Goal: Communication & Community: Share content

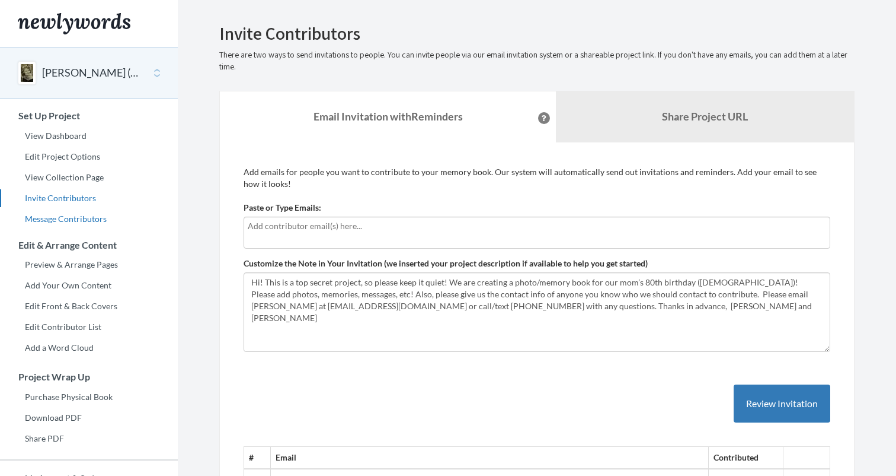
click at [84, 215] on link "Message Contributors" at bounding box center [89, 219] width 178 height 18
click at [282, 232] on div at bounding box center [537, 232] width 587 height 32
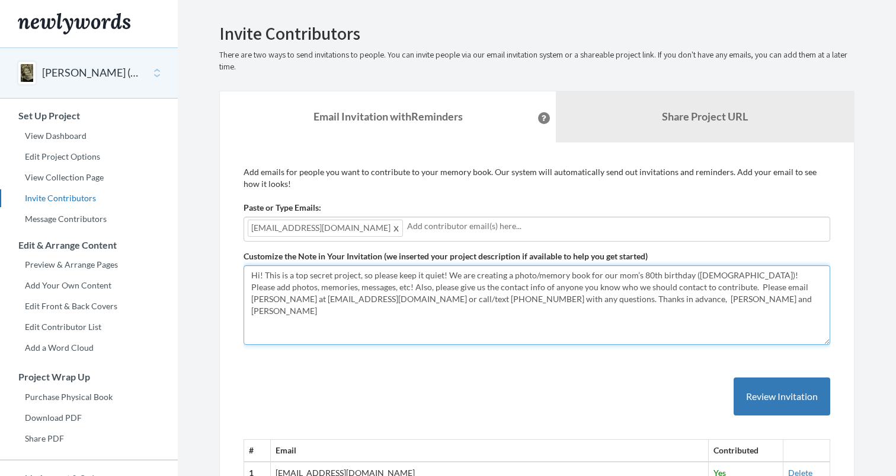
click at [497, 324] on textarea "Hi! This is a top secret project, so please keep it quiet! We are creating a ph…" at bounding box center [537, 304] width 587 height 79
click at [264, 273] on textarea "Hi! This is a top secret project, so please keep it quiet! We are creating a ph…" at bounding box center [537, 304] width 587 height 79
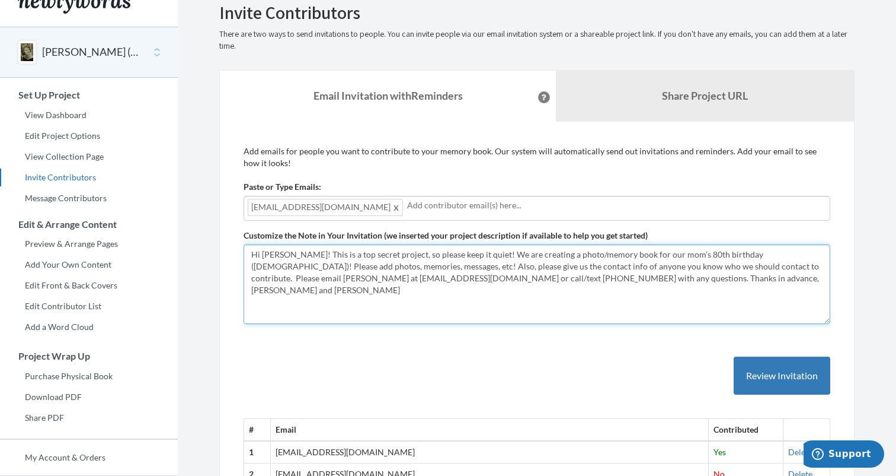
scroll to position [28, 0]
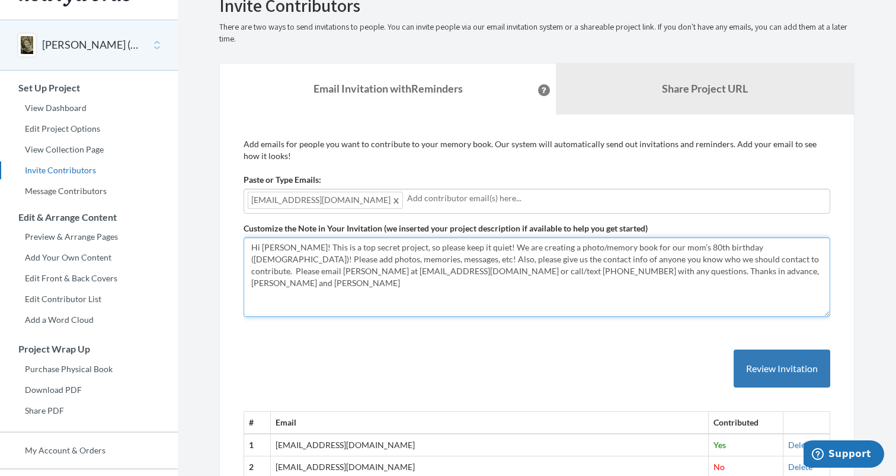
click at [701, 266] on textarea "Hi! This is a top secret project, so please keep it quiet! We are creating a ph…" at bounding box center [537, 276] width 587 height 79
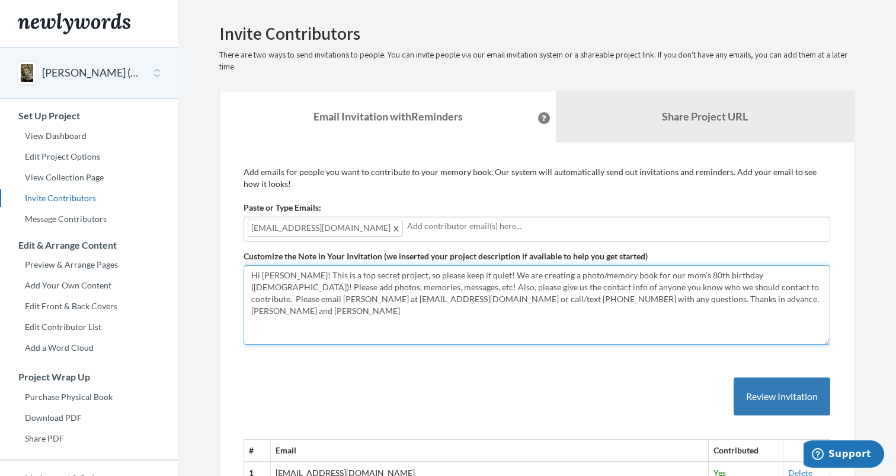
scroll to position [0, 0]
click at [331, 323] on textarea "Hi! This is a top secret project, so please keep it quiet! We are creating a ph…" at bounding box center [537, 304] width 587 height 79
drag, startPoint x: 508, startPoint y: 298, endPoint x: 591, endPoint y: 305, distance: 83.4
click at [591, 305] on textarea "Hi! This is a top secret project, so please keep it quiet! We are creating a ph…" at bounding box center [537, 304] width 587 height 79
click at [291, 333] on textarea "Hi! This is a top secret project, so please keep it quiet! We are creating a ph…" at bounding box center [537, 304] width 587 height 79
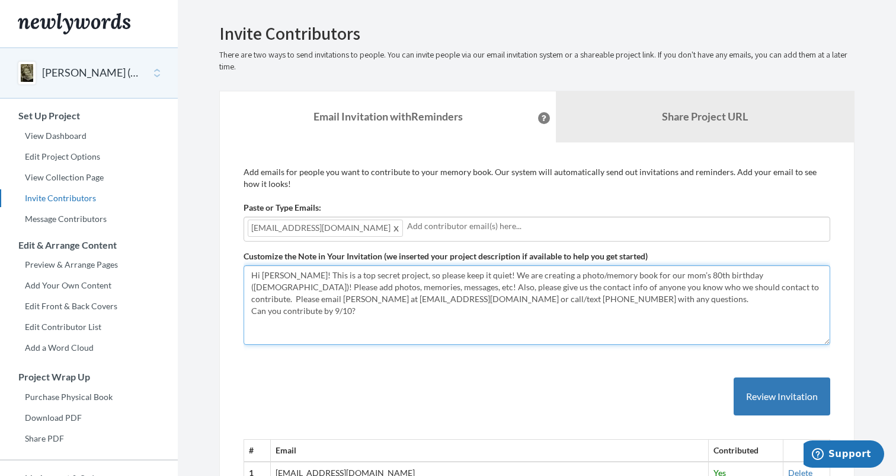
paste textarea "Thanks in advance, [PERSON_NAME] and [PERSON_NAME]"
click at [541, 298] on textarea "Hi! This is a top secret project, so please keep it quiet! We are creating a ph…" at bounding box center [537, 304] width 587 height 79
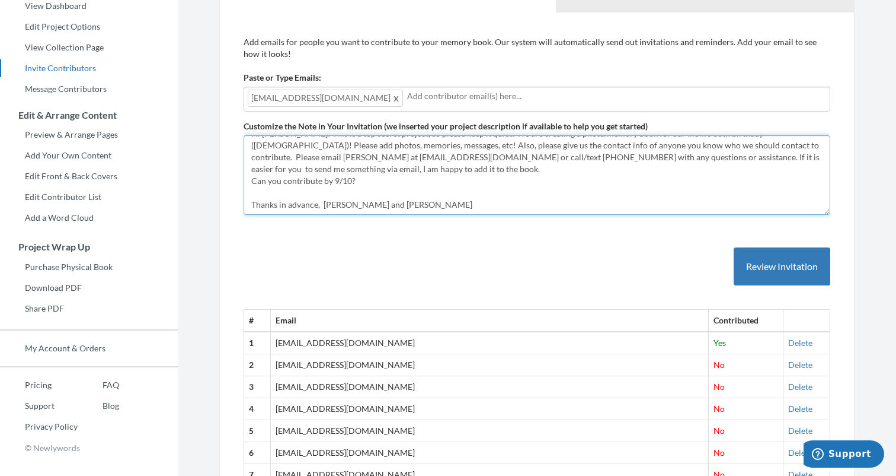
scroll to position [55, 0]
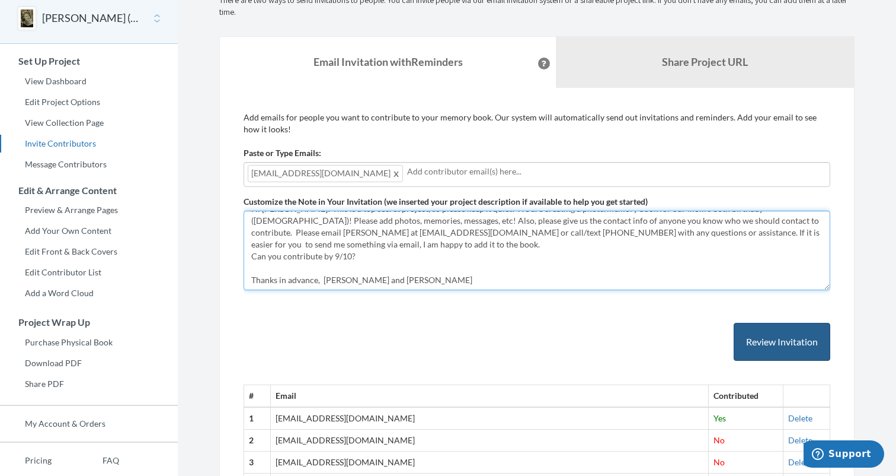
type textarea "Hi [PERSON_NAME]! This is a top secret project, so please keep it quiet! We are…"
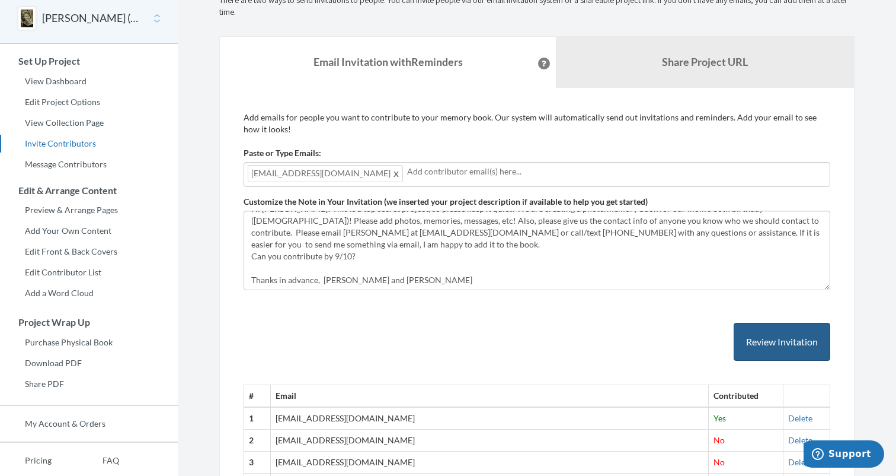
click at [755, 338] on button "Review Invitation" at bounding box center [782, 342] width 97 height 39
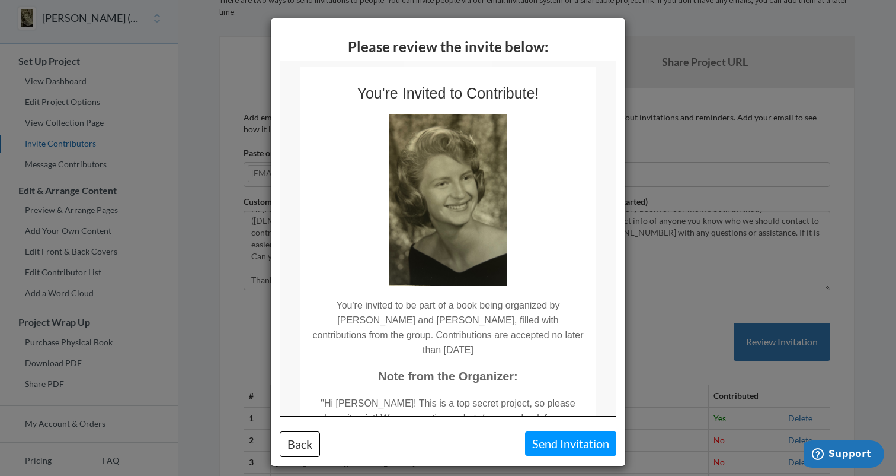
scroll to position [12, 0]
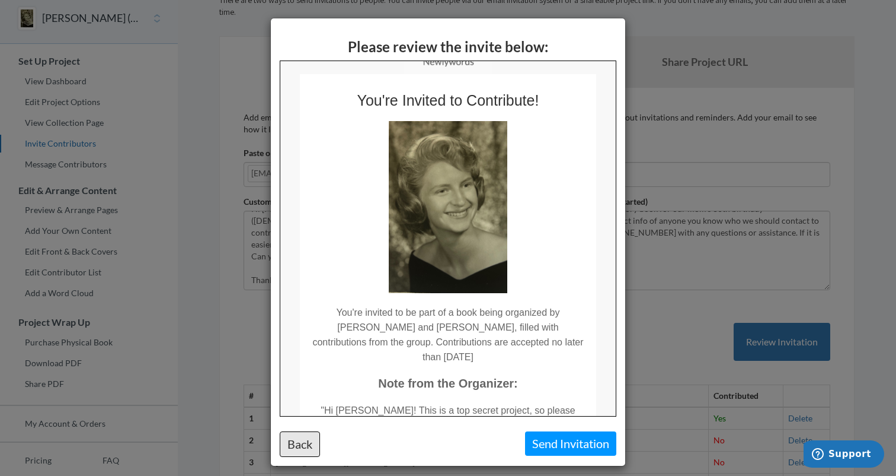
click at [296, 438] on button "Back" at bounding box center [300, 443] width 40 height 25
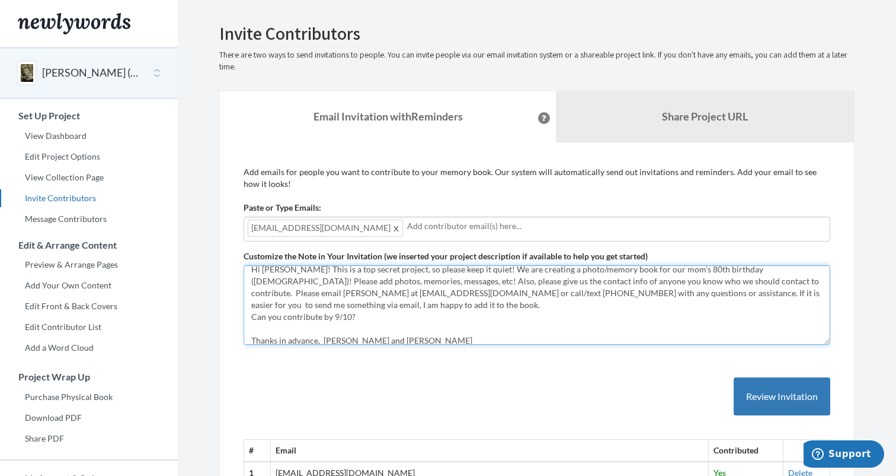
scroll to position [24, 0]
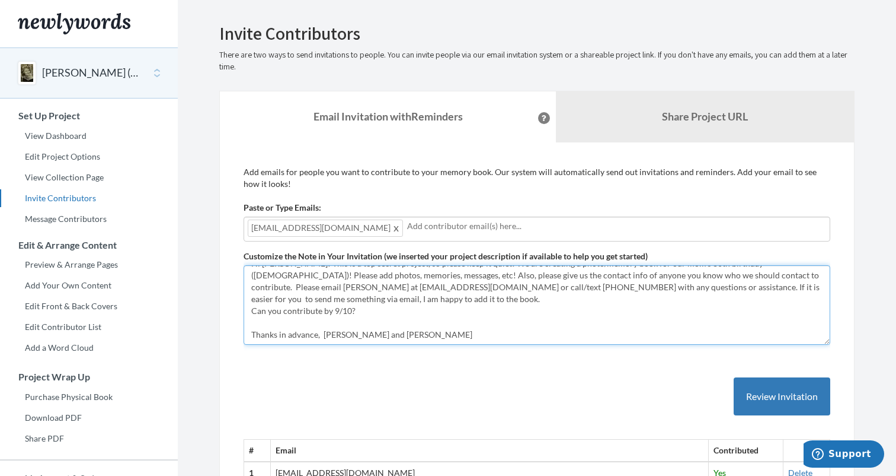
drag, startPoint x: 250, startPoint y: 272, endPoint x: 390, endPoint y: 352, distance: 161.4
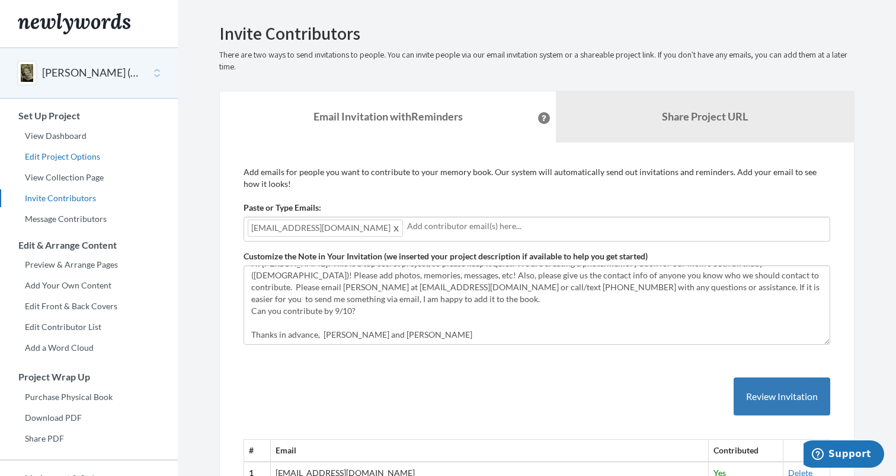
click at [69, 155] on link "Edit Project Options" at bounding box center [89, 157] width 178 height 18
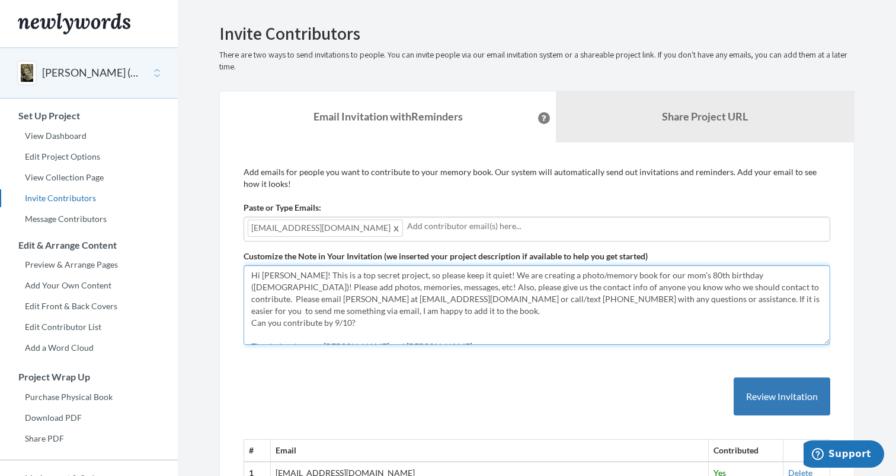
click at [712, 286] on textarea "Hi [PERSON_NAME]! This is a top secret project, so please keep it quiet! We are…" at bounding box center [537, 304] width 587 height 79
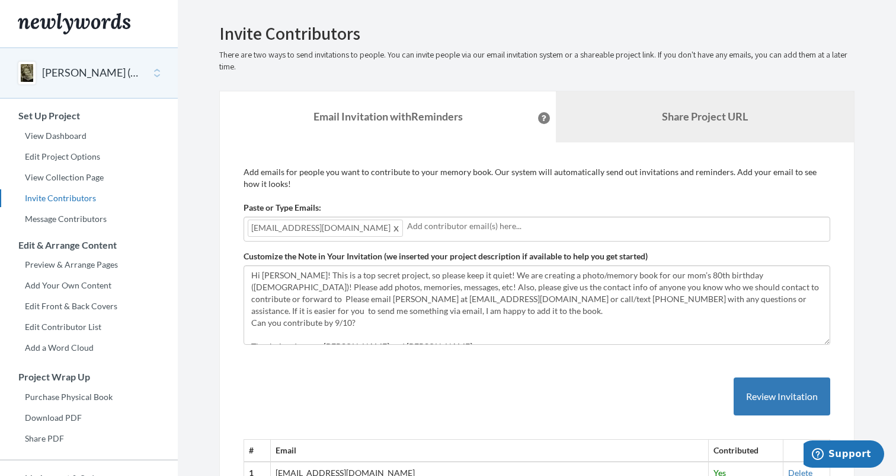
click at [688, 125] on link "Share Project URL" at bounding box center [705, 116] width 298 height 51
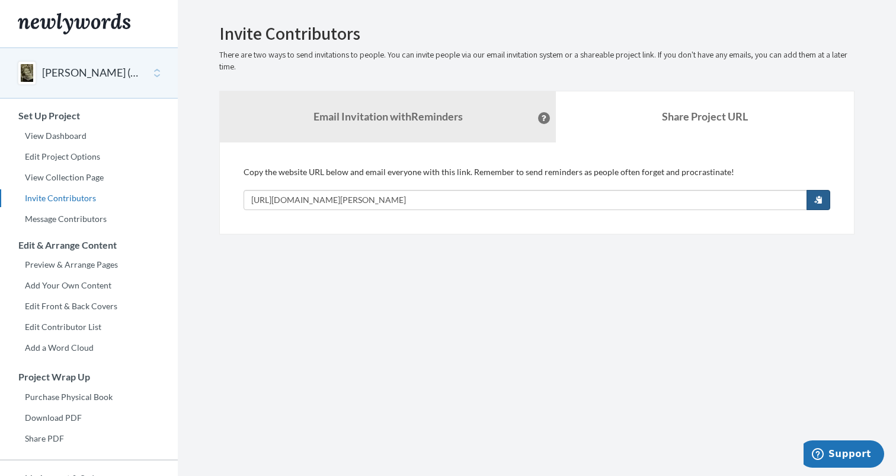
click at [821, 200] on span "button" at bounding box center [819, 199] width 8 height 8
click at [416, 116] on strong "Email Invitation with Reminders" at bounding box center [388, 116] width 149 height 13
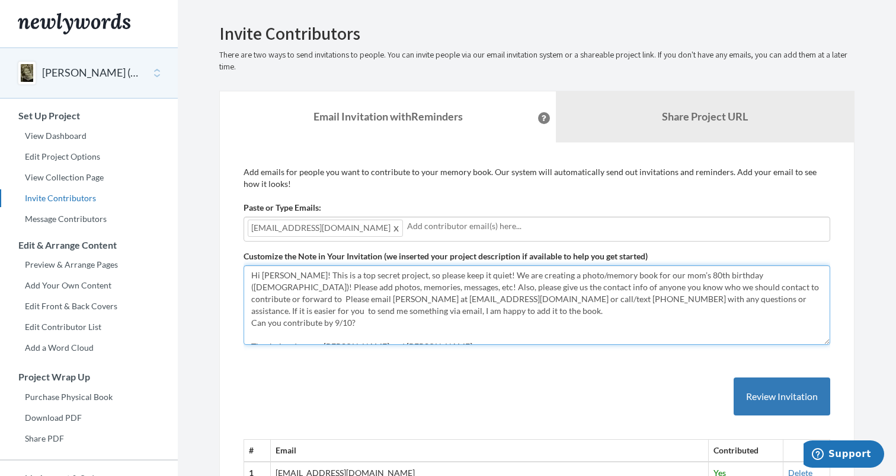
click at [760, 288] on textarea "Hi [PERSON_NAME]! This is a top secret project, so please keep it quiet! We are…" at bounding box center [537, 304] width 587 height 79
paste textarea "[URL][DOMAIN_NAME][PERSON_NAME]"
click at [672, 310] on textarea "Hi [PERSON_NAME]! This is a top secret project, so please keep it quiet! We are…" at bounding box center [537, 304] width 587 height 79
click at [719, 287] on textarea "Hi [PERSON_NAME]! This is a top secret project, so please keep it quiet! We are…" at bounding box center [537, 304] width 587 height 79
click at [646, 317] on textarea "Hi [PERSON_NAME]! This is a top secret project, so please keep it quiet! We are…" at bounding box center [537, 304] width 587 height 79
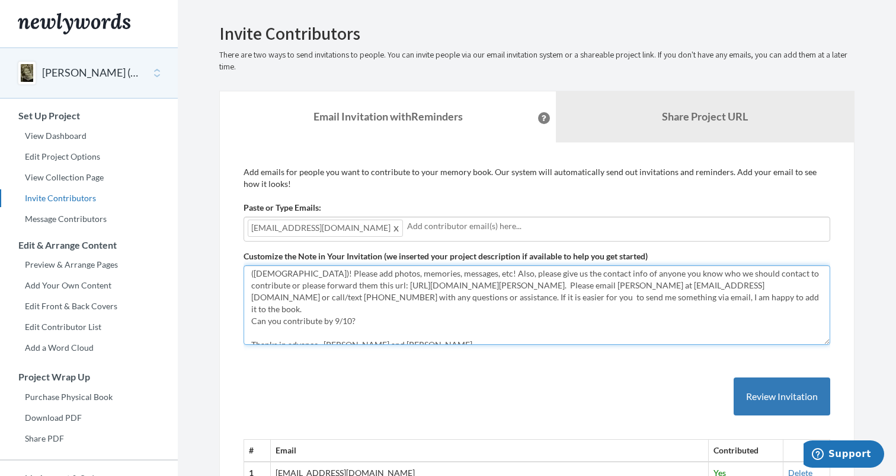
scroll to position [20, 0]
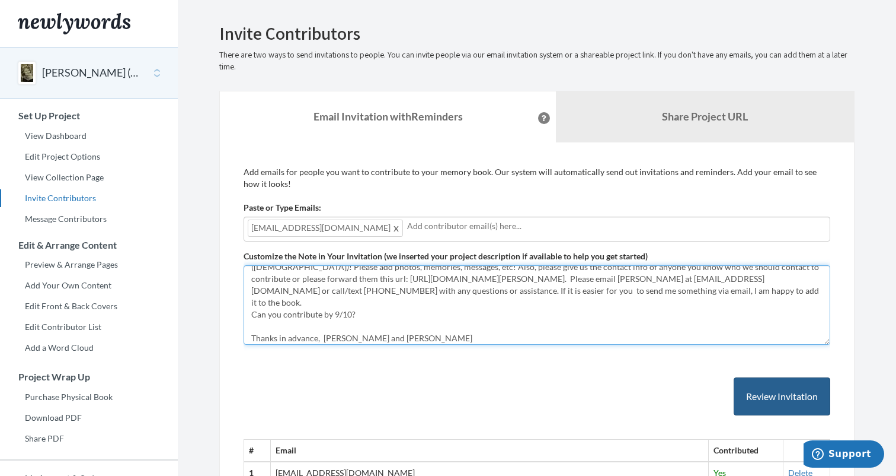
type textarea "Hi Corrine! This is a top secret project, so please keep it quiet! We are creat…"
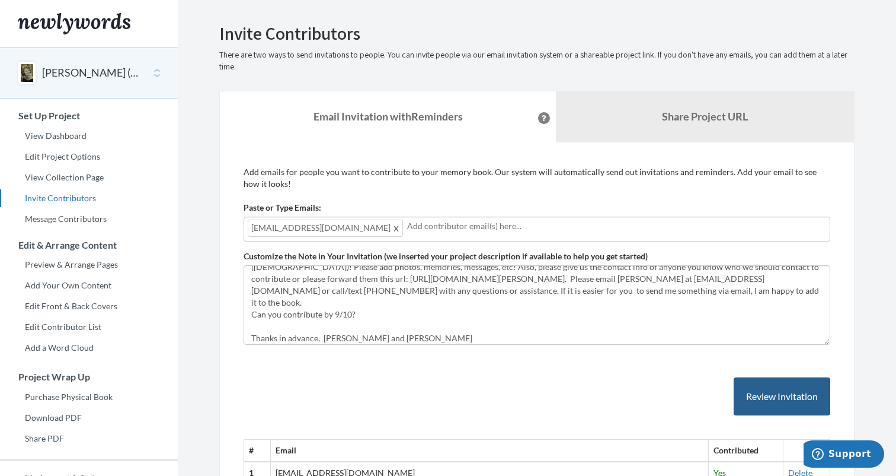
click at [796, 397] on button "Review Invitation" at bounding box center [782, 396] width 97 height 39
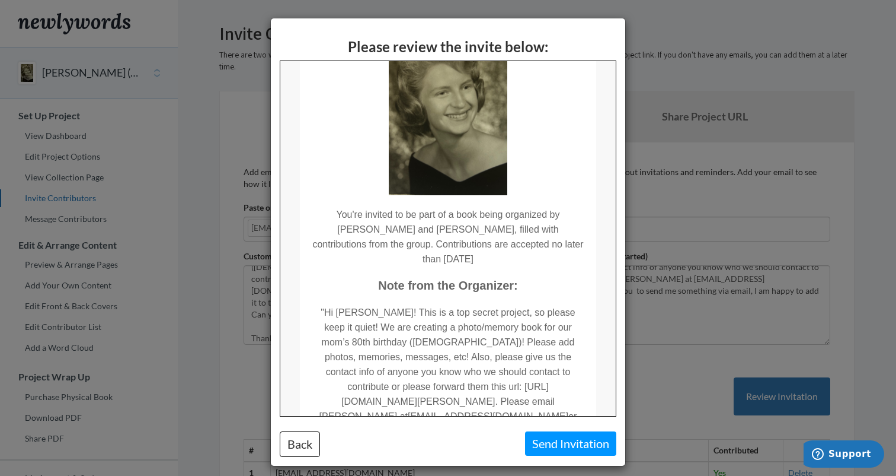
scroll to position [190, 0]
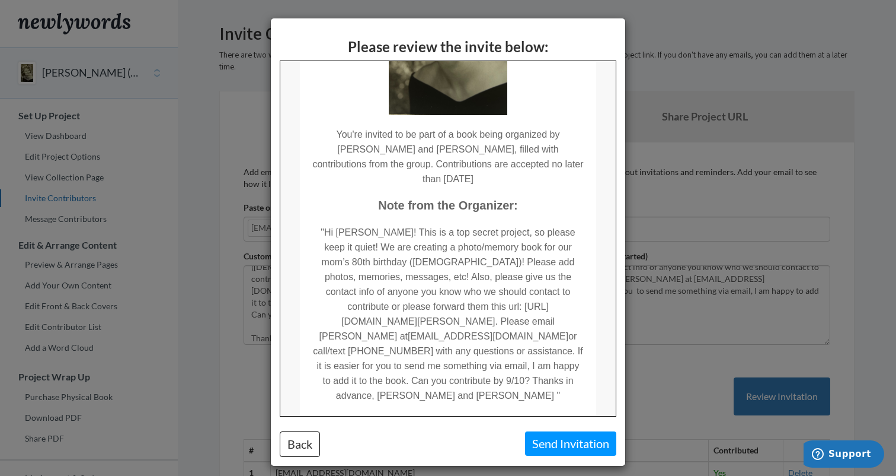
click at [578, 439] on button "Send Invitation" at bounding box center [570, 443] width 91 height 24
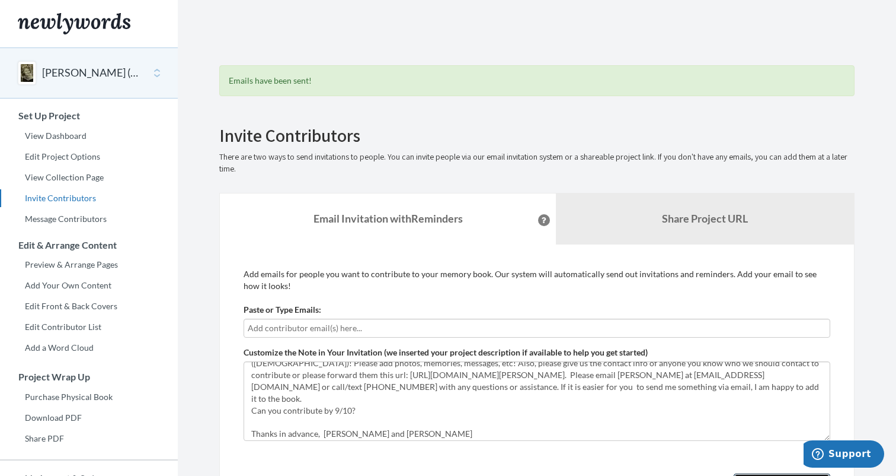
scroll to position [0, 0]
